Goal: Transaction & Acquisition: Purchase product/service

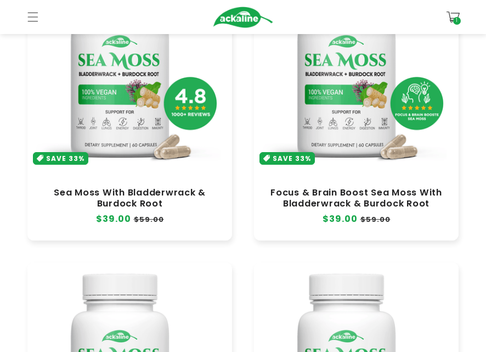
scroll to position [329, 0]
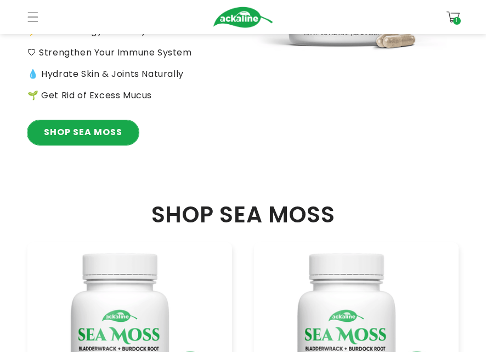
click at [99, 126] on link "SHOP SEA MOSS" at bounding box center [82, 132] width 111 height 25
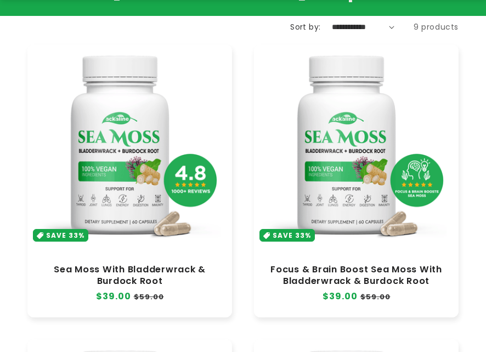
scroll to position [220, 0]
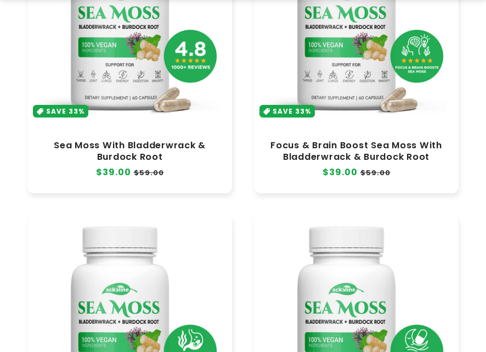
click at [372, 140] on link "Focus & Brain Boost Sea Moss With Bladderwrack & Burdock Root" at bounding box center [356, 151] width 183 height 22
